Goal: Information Seeking & Learning: Learn about a topic

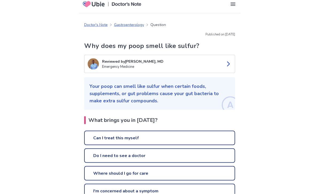
scroll to position [5, 0]
click at [98, 138] on link "Can I treat this myself" at bounding box center [159, 137] width 151 height 14
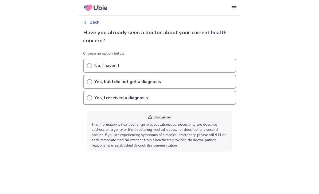
click at [87, 67] on circle at bounding box center [89, 65] width 5 height 5
